Goal: Find contact information: Find contact information

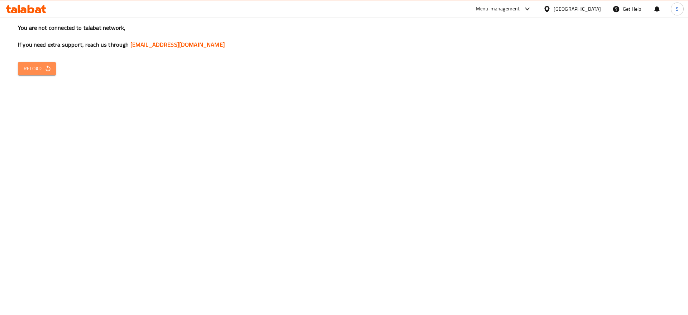
click at [42, 69] on span "Reload" at bounding box center [37, 68] width 27 height 9
click at [42, 62] on button "Reload" at bounding box center [37, 68] width 38 height 13
drag, startPoint x: 219, startPoint y: 47, endPoint x: 128, endPoint y: 47, distance: 91.0
click at [128, 47] on h3 "You are not connected to talabat network, If you need extra support, reach us t…" at bounding box center [344, 36] width 652 height 25
copy link "[EMAIL_ADDRESS][DOMAIN_NAME]"
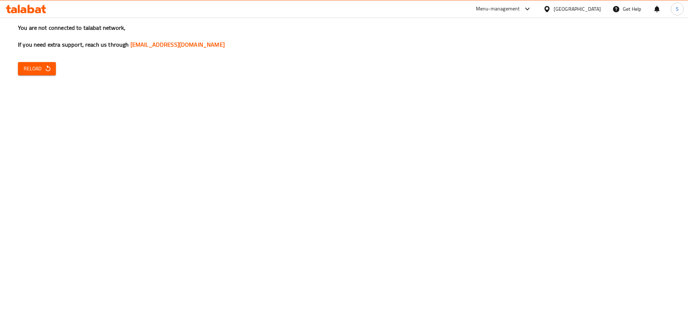
click at [129, 101] on div "You are not connected to talabat network, If you need extra support, reach us t…" at bounding box center [344, 157] width 688 height 315
